Goal: Task Accomplishment & Management: Use online tool/utility

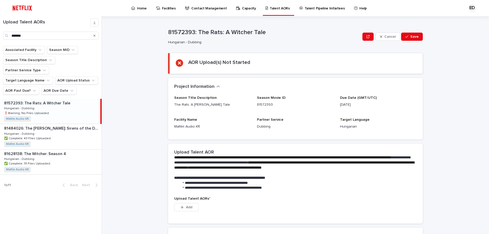
drag, startPoint x: -77, startPoint y: 26, endPoint x: -93, endPoint y: 25, distance: 16.6
click at [0, 25] on html "Home Facilities Contact Management Capacity Talent AORs Talent Pipeline Initiat…" at bounding box center [244, 117] width 489 height 234
type input "*****"
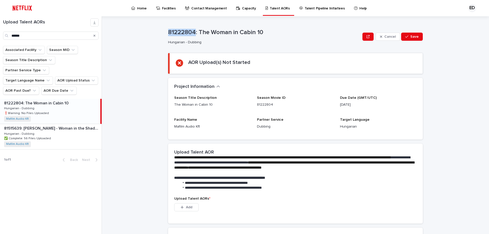
drag, startPoint x: 193, startPoint y: 30, endPoint x: 141, endPoint y: 31, distance: 52.0
click at [141, 31] on div "**********" at bounding box center [298, 125] width 381 height 218
copy p "81222804"
click at [192, 206] on button "Add" at bounding box center [186, 207] width 24 height 8
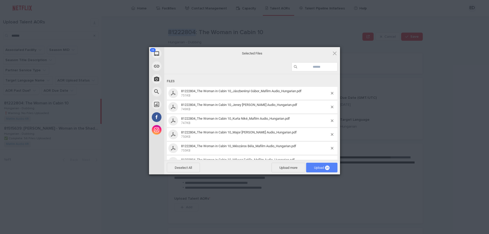
click at [317, 166] on span "Upload 26" at bounding box center [322, 168] width 16 height 4
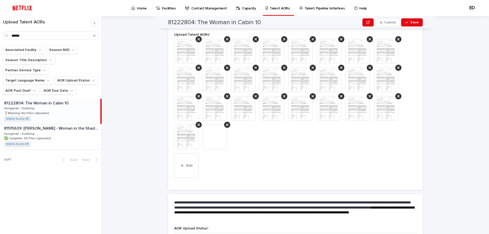
scroll to position [177, 0]
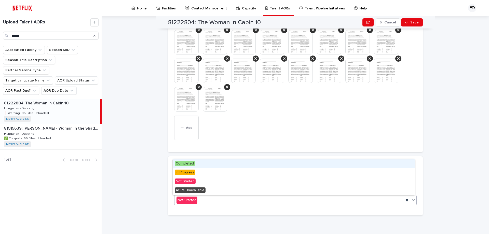
click at [411, 199] on icon at bounding box center [413, 199] width 5 height 5
click at [200, 162] on div "Completed" at bounding box center [294, 163] width 242 height 9
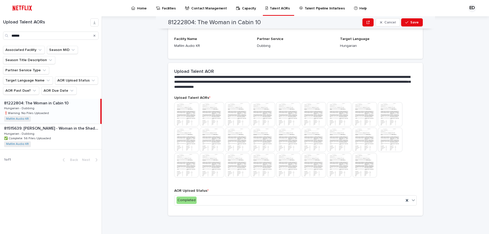
scroll to position [0, 0]
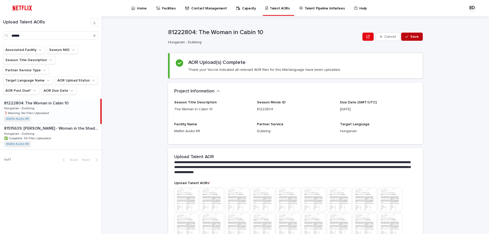
click at [414, 38] on span "Save" at bounding box center [414, 37] width 8 height 4
